Goal: Find specific page/section: Find specific page/section

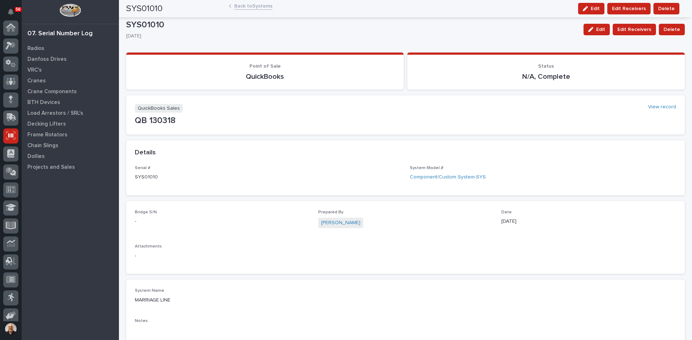
scroll to position [59, 0]
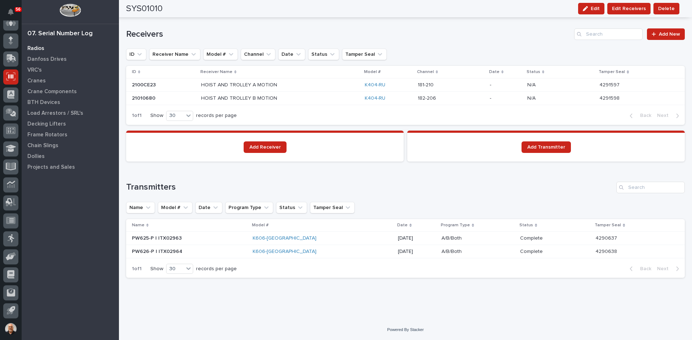
click at [34, 50] on p "Radios" at bounding box center [35, 48] width 17 height 6
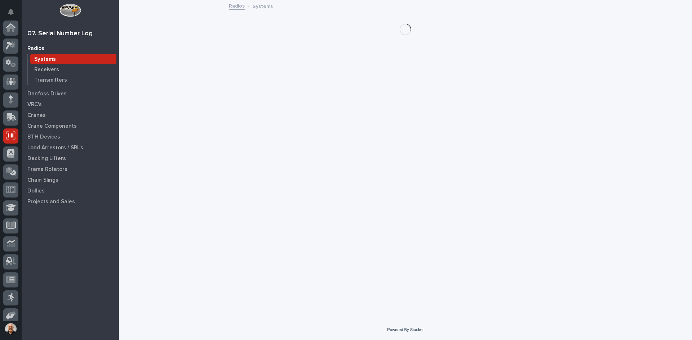
scroll to position [59, 0]
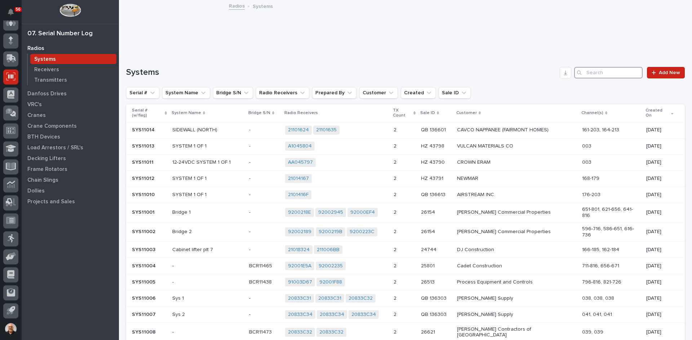
click at [599, 71] on input "Search" at bounding box center [608, 73] width 68 height 12
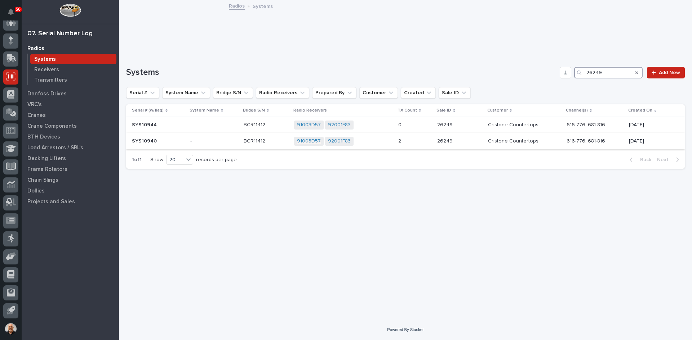
type input "26249"
click at [312, 139] on link "91003D57" at bounding box center [309, 141] width 24 height 6
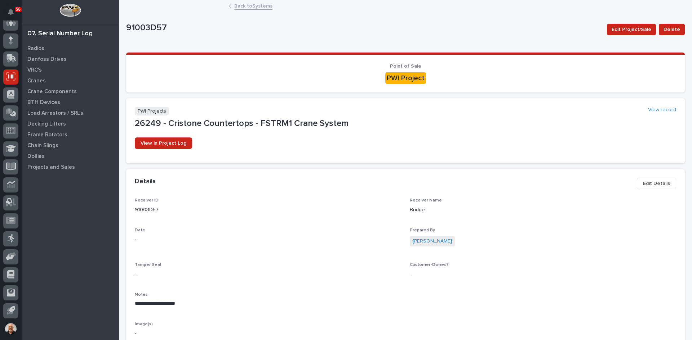
click at [249, 5] on link "Back to Systems" at bounding box center [253, 5] width 38 height 8
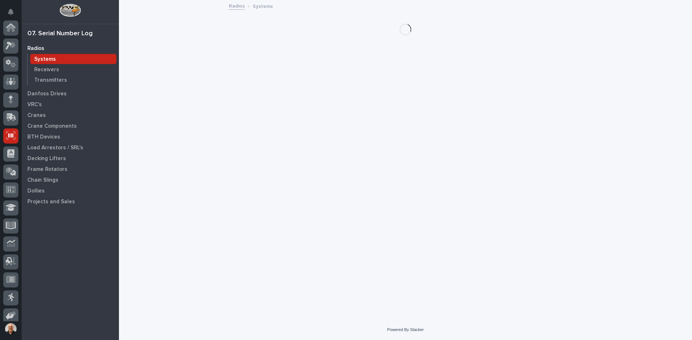
scroll to position [59, 0]
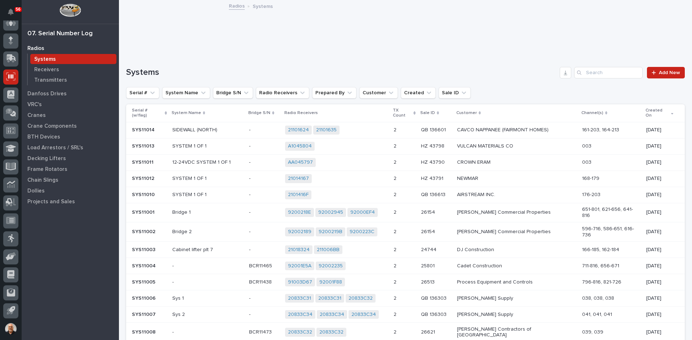
click at [627, 79] on div "Systems Add New Serial # System Name Bridge S/N Radio Receivers Prepared By Cus…" at bounding box center [405, 273] width 558 height 412
click at [605, 69] on input "Search" at bounding box center [608, 73] width 68 height 12
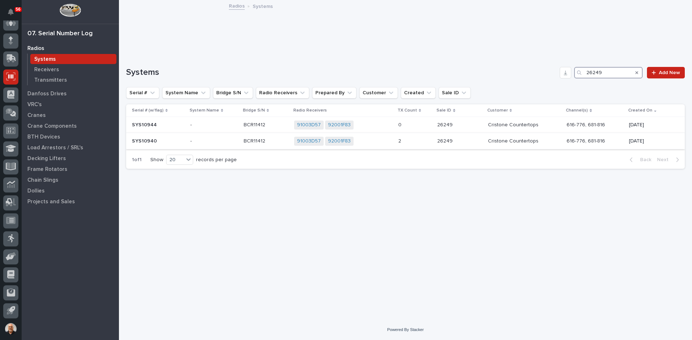
type input "26249"
click at [368, 140] on div "91003D57 92001F83 + 0" at bounding box center [343, 141] width 98 height 9
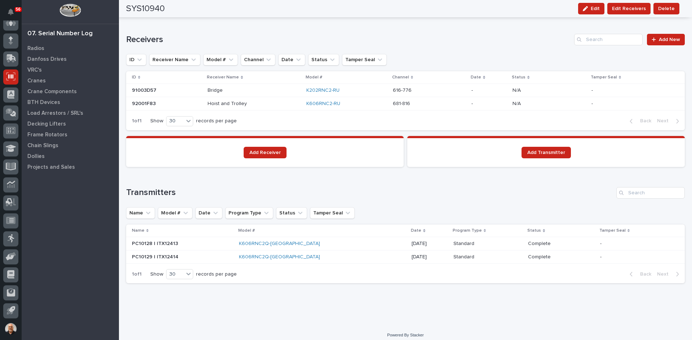
scroll to position [484, 0]
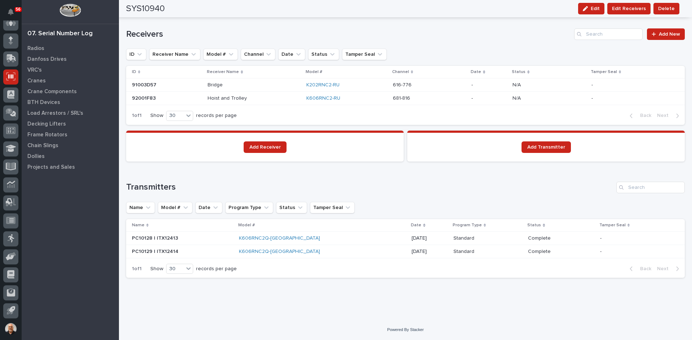
click at [265, 98] on p at bounding box center [254, 98] width 93 height 6
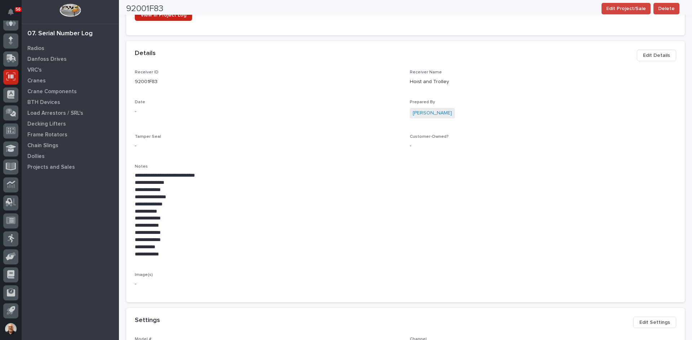
scroll to position [144, 0]
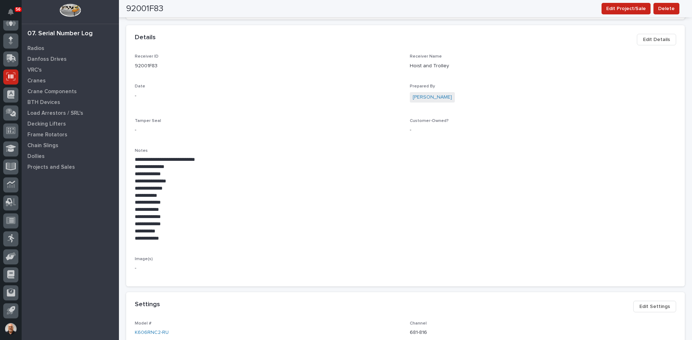
drag, startPoint x: 186, startPoint y: 171, endPoint x: 317, endPoint y: 111, distance: 143.9
click at [317, 111] on div "**********" at bounding box center [405, 166] width 541 height 224
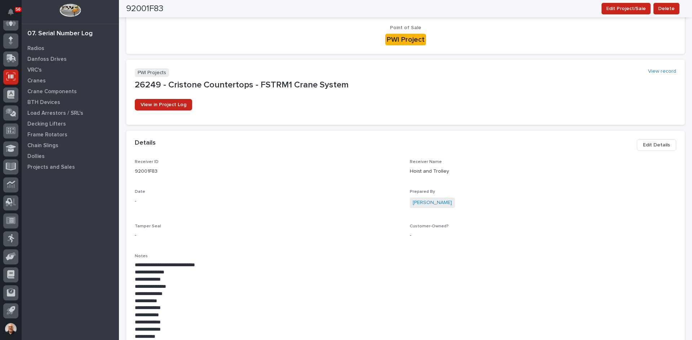
scroll to position [0, 0]
